Goal: Information Seeking & Learning: Find specific page/section

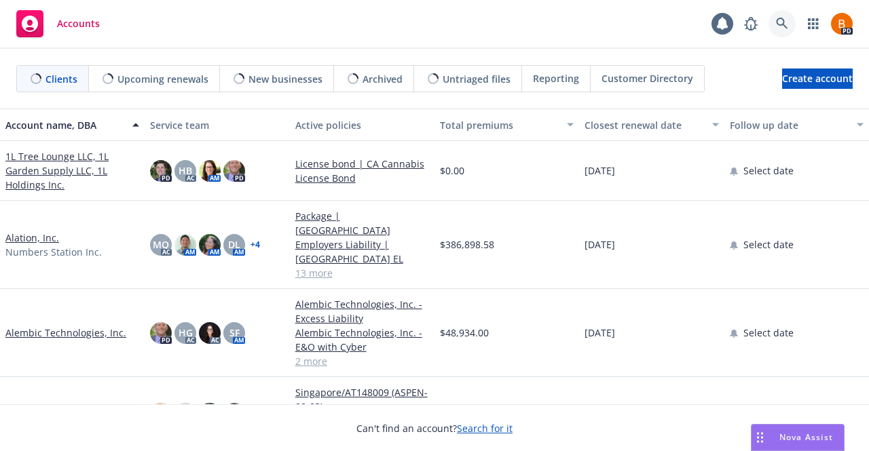
click at [780, 21] on icon at bounding box center [782, 24] width 12 height 12
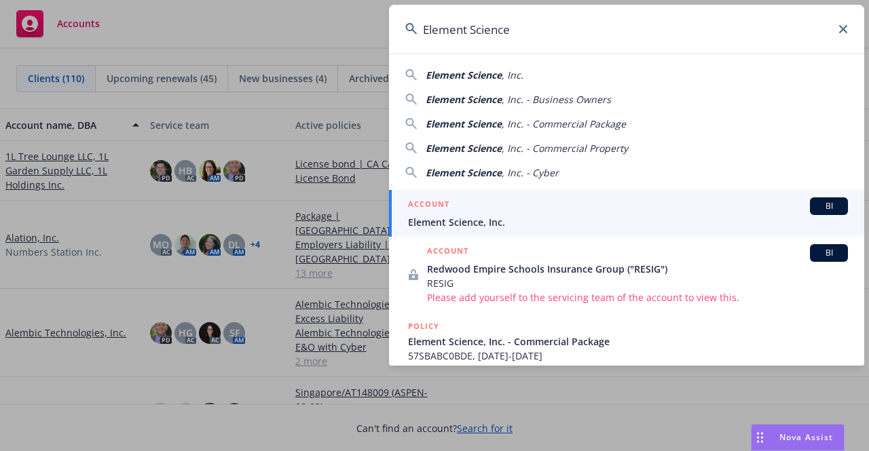
type input "Element Science"
click at [525, 210] on div "ACCOUNT BI" at bounding box center [628, 207] width 440 height 18
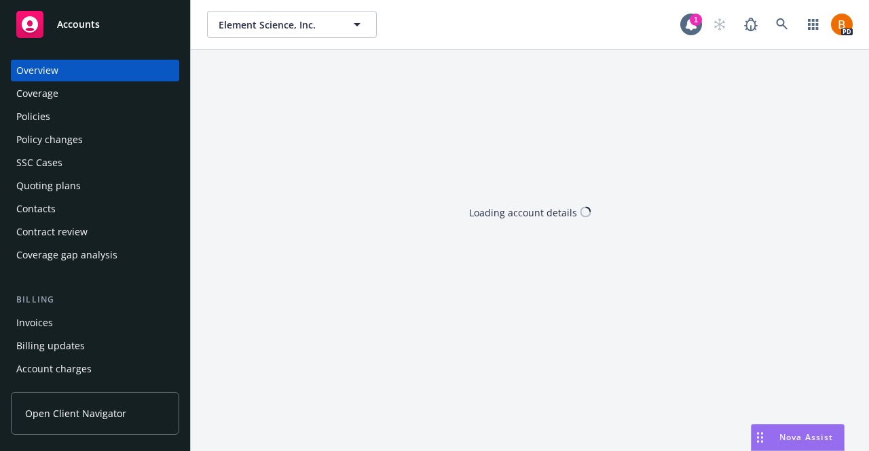
click at [69, 116] on div "Policies" at bounding box center [94, 117] width 157 height 22
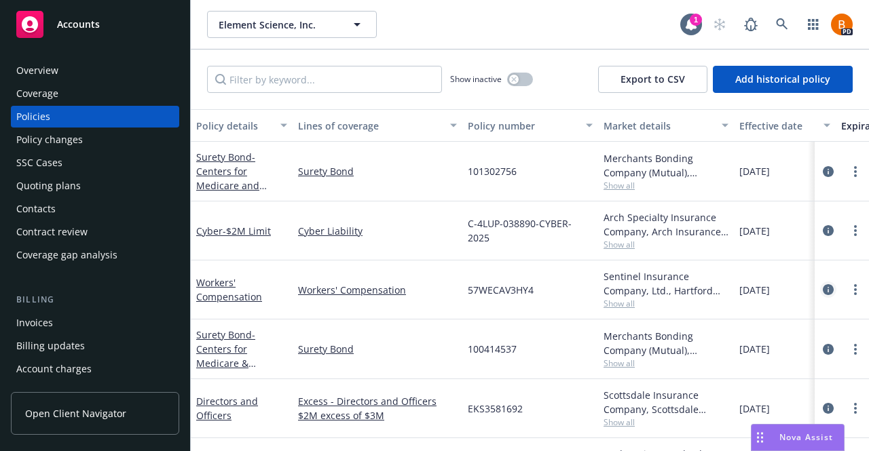
click at [823, 293] on icon "circleInformation" at bounding box center [828, 289] width 11 height 11
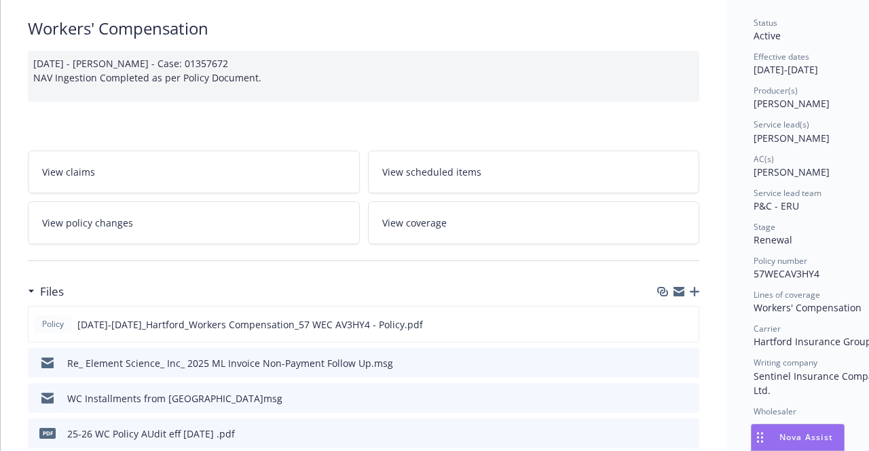
scroll to position [95, 0]
click at [690, 322] on icon "preview file" at bounding box center [686, 323] width 12 height 10
